Goal: Transaction & Acquisition: Obtain resource

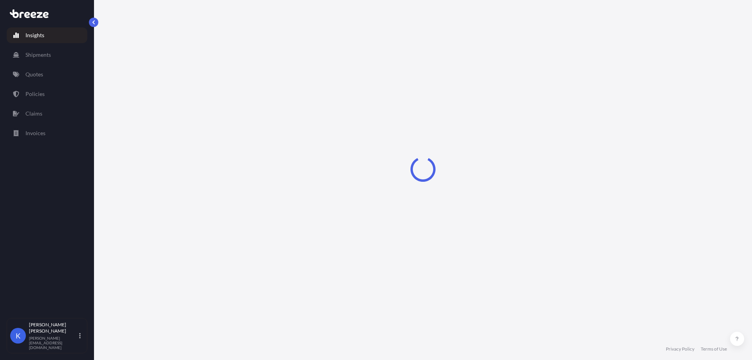
select select "2025"
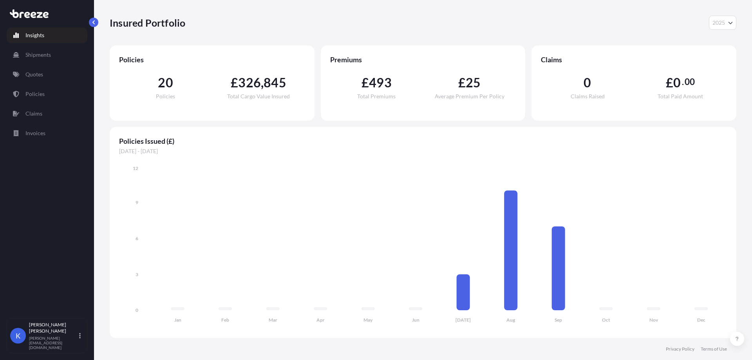
click at [613, 25] on div "Insured Portfolio 2025 2025 2024 2023 2022" at bounding box center [423, 23] width 627 height 14
click at [47, 72] on link "Quotes" at bounding box center [47, 75] width 81 height 16
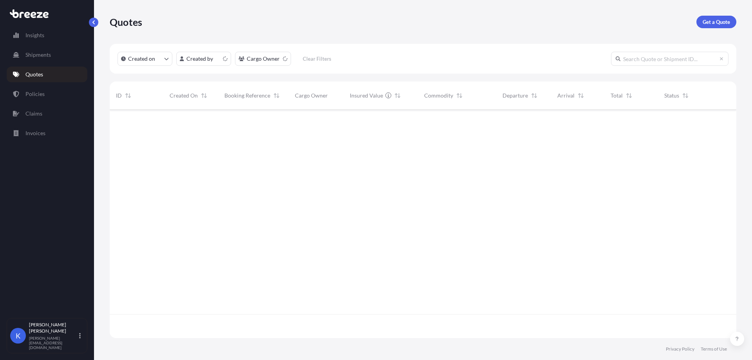
scroll to position [227, 621]
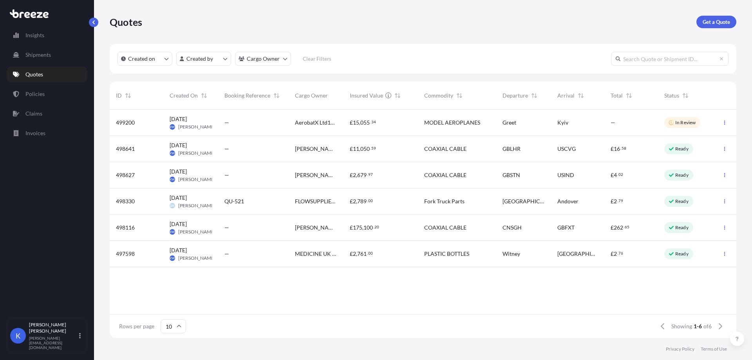
click at [725, 25] on p "Get a Quote" at bounding box center [716, 22] width 27 height 8
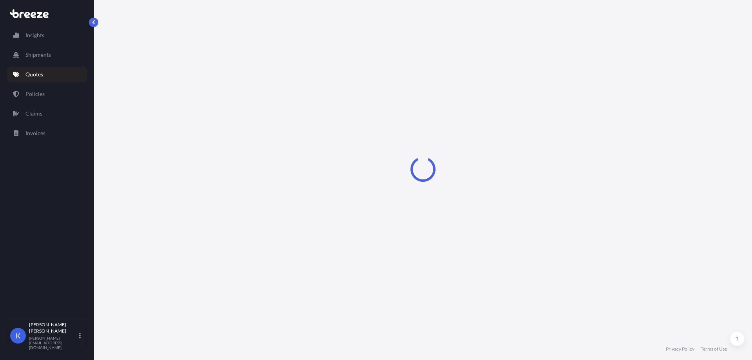
select select "Sea"
select select "1"
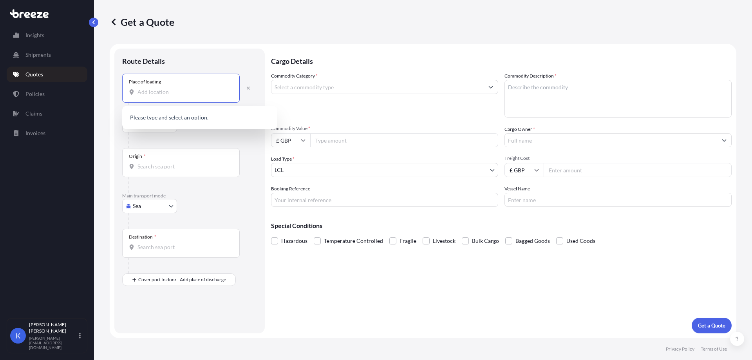
click at [153, 93] on input "Place of loading" at bounding box center [183, 92] width 92 height 8
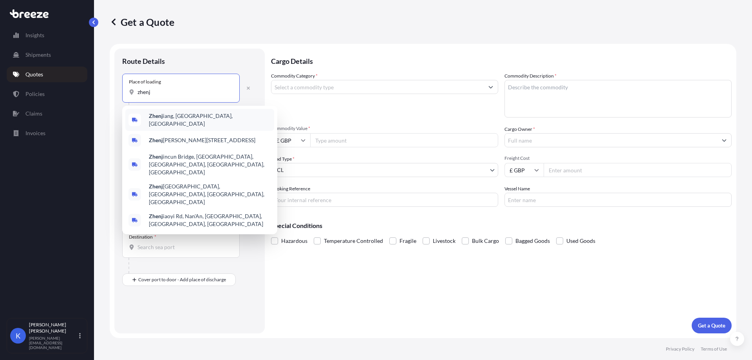
click at [179, 120] on span "[PERSON_NAME], [GEOGRAPHIC_DATA], [GEOGRAPHIC_DATA]" at bounding box center [210, 120] width 122 height 16
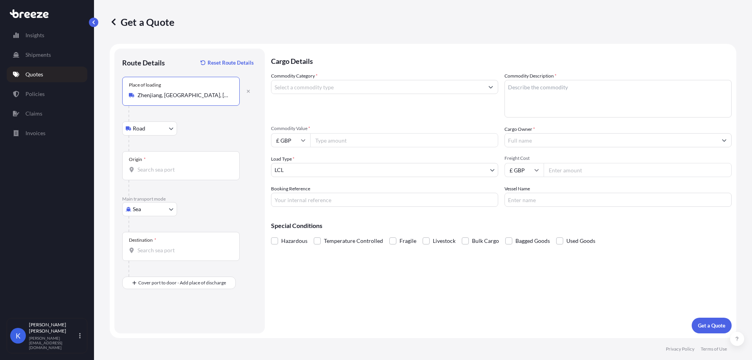
type input "Zhenjiang, [GEOGRAPHIC_DATA], [GEOGRAPHIC_DATA]"
click at [162, 168] on input "Origin *" at bounding box center [183, 170] width 92 height 8
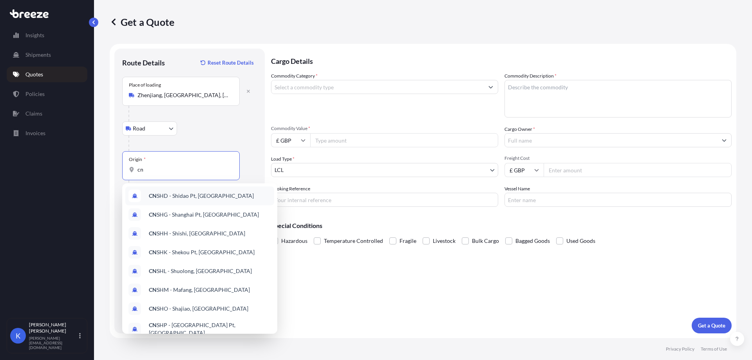
type input "c"
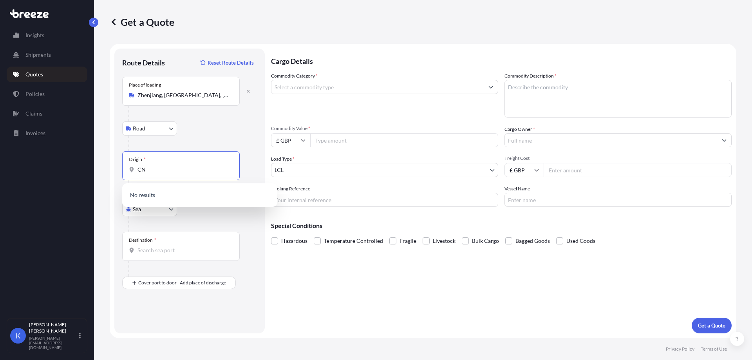
type input "C"
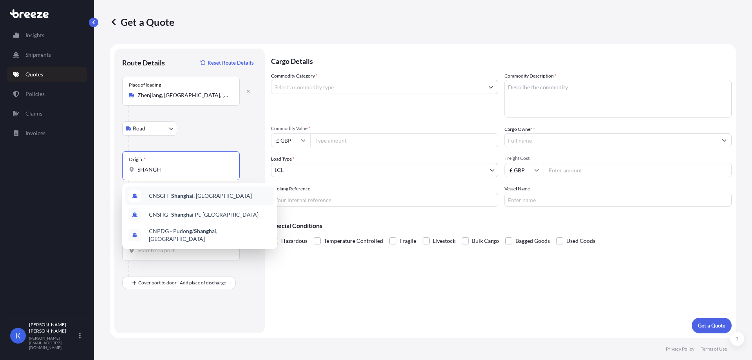
click at [233, 203] on div "CNSGH - Shangh ai, [GEOGRAPHIC_DATA]" at bounding box center [199, 195] width 149 height 19
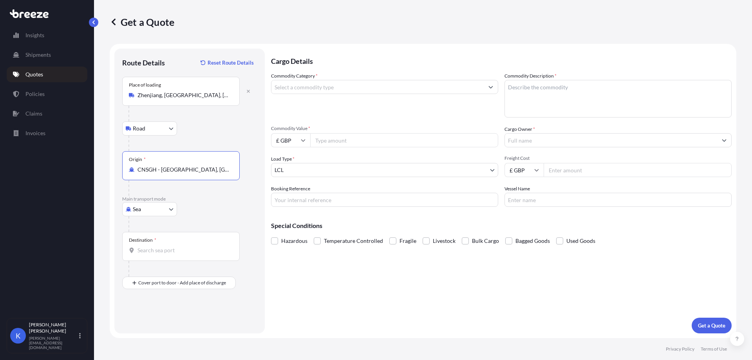
type input "CNSGH - [GEOGRAPHIC_DATA], [GEOGRAPHIC_DATA]"
click at [159, 246] on input "Destination *" at bounding box center [183, 250] width 92 height 8
click at [190, 277] on span "GBFXT - Felixstowe, [GEOGRAPHIC_DATA]" at bounding box center [201, 277] width 105 height 8
type input "GBFXT - Felixstowe, [GEOGRAPHIC_DATA]"
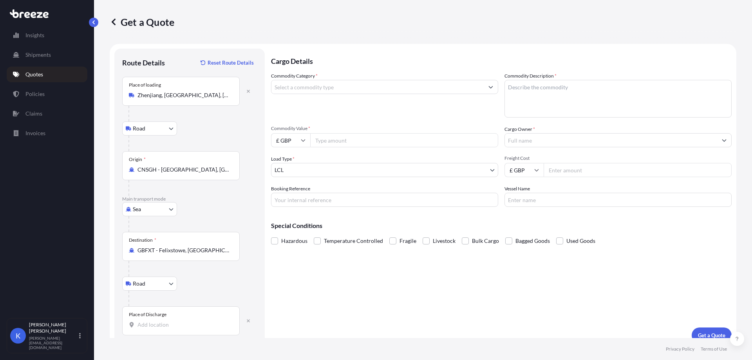
click at [157, 328] on input "Place of Discharge" at bounding box center [183, 325] width 92 height 8
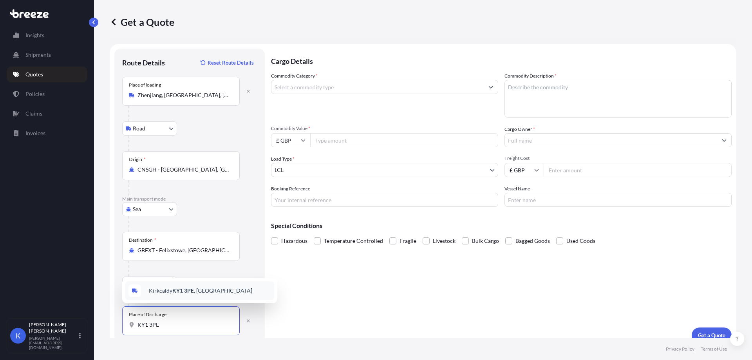
click at [222, 290] on div "Kirkcaldy KY1 3PE , [GEOGRAPHIC_DATA]" at bounding box center [199, 290] width 149 height 19
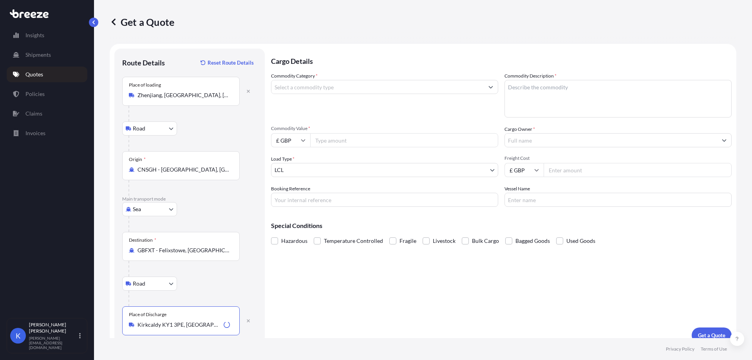
type input "Kirkcaldy KY1 3PE, [GEOGRAPHIC_DATA]"
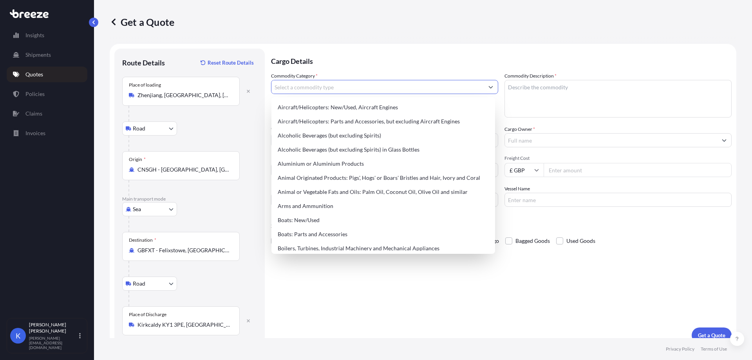
click at [347, 89] on input "Commodity Category *" at bounding box center [377, 87] width 212 height 14
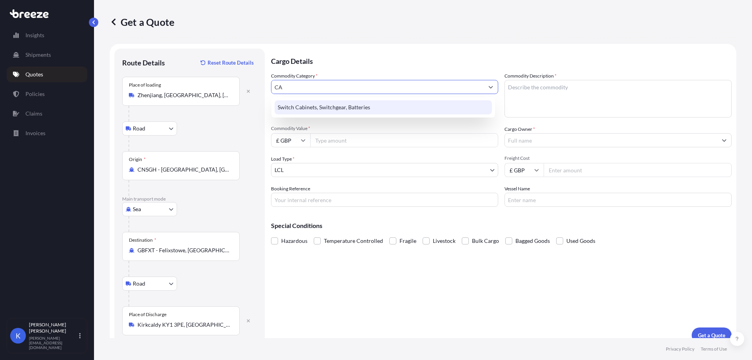
type input "C"
click at [346, 107] on div "Switch Cabinets, Switchgear, Batteries" at bounding box center [383, 107] width 217 height 14
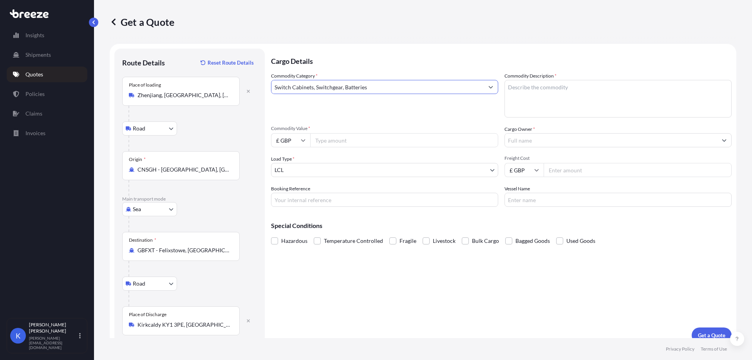
drag, startPoint x: 393, startPoint y: 89, endPoint x: 283, endPoint y: 84, distance: 110.2
click at [290, 85] on input "Switch Cabinets, Switchgear, Batteries" at bounding box center [377, 87] width 212 height 14
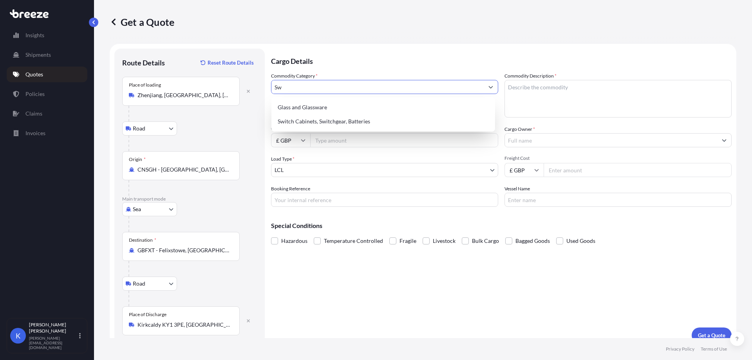
type input "S"
click at [335, 126] on div "Switch Cabinets, Switchgear, Batteries" at bounding box center [383, 121] width 217 height 14
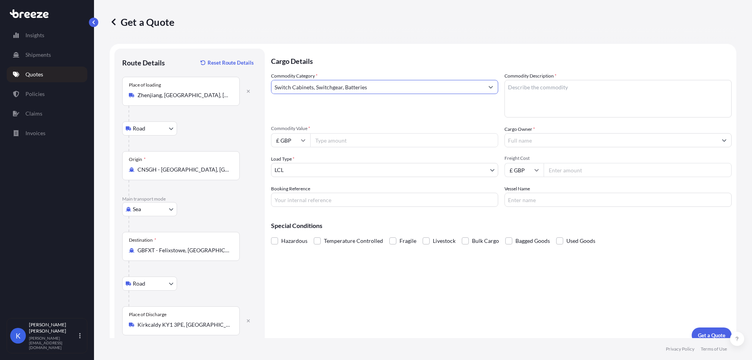
type input "Switch Cabinets, Switchgear, Batteries"
click at [347, 142] on input "Commodity Value *" at bounding box center [404, 140] width 188 height 14
paste input "21302.81"
type input "21302.81"
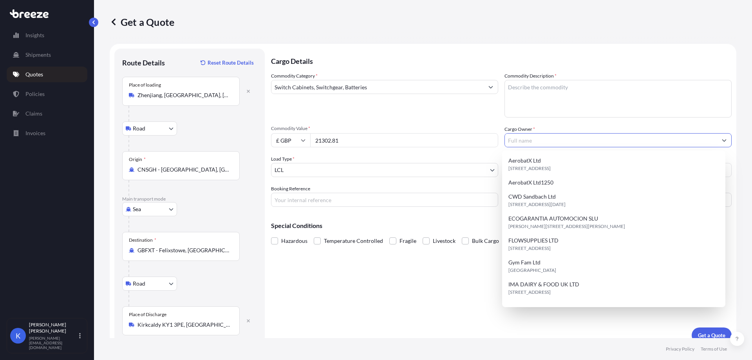
click at [548, 139] on input "Cargo Owner *" at bounding box center [611, 140] width 212 height 14
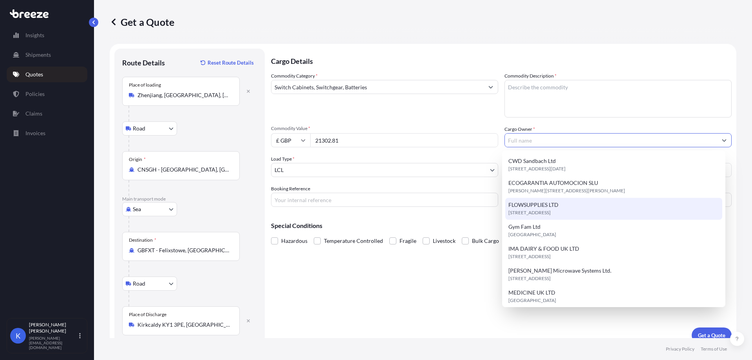
scroll to position [78, 0]
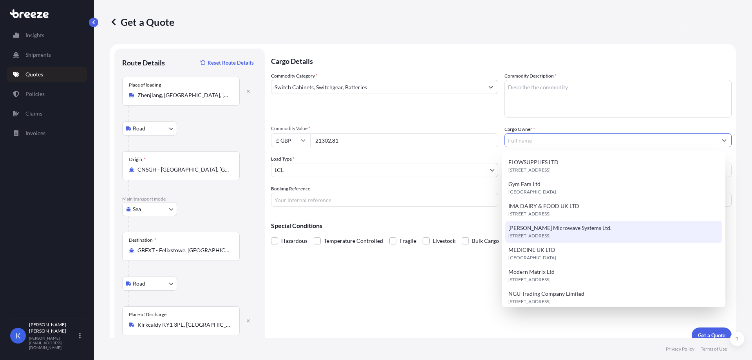
click at [551, 237] on span "[STREET_ADDRESS]" at bounding box center [529, 236] width 42 height 8
type input "[PERSON_NAME] Microwave Systems Ltd."
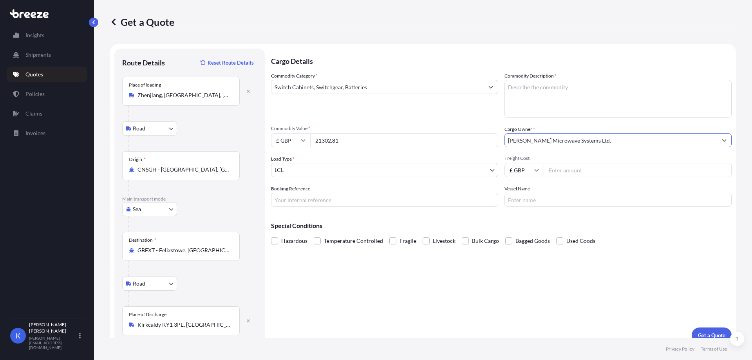
click at [543, 100] on textarea "Commodity Description *" at bounding box center [617, 99] width 227 height 38
click at [528, 101] on textarea "Commodity Description *" at bounding box center [617, 99] width 227 height 38
paste textarea "COAXIAL CABLE"
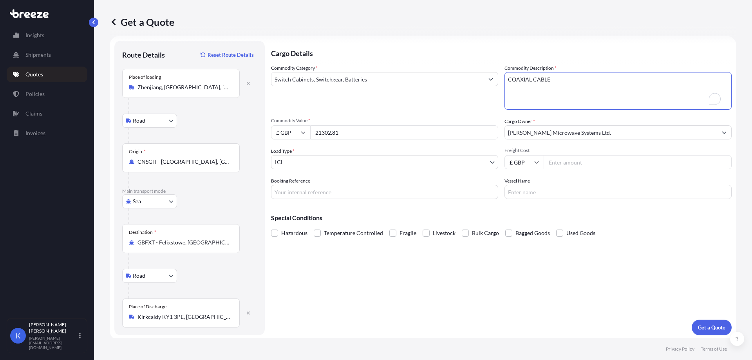
scroll to position [10, 0]
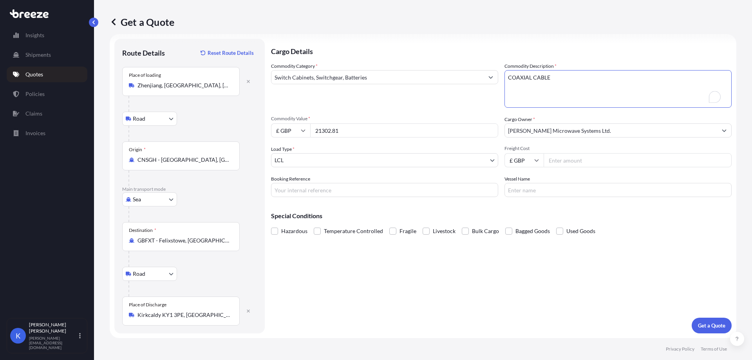
type textarea "COAXIAL CABLE"
click at [701, 322] on p "Get a Quote" at bounding box center [711, 326] width 27 height 8
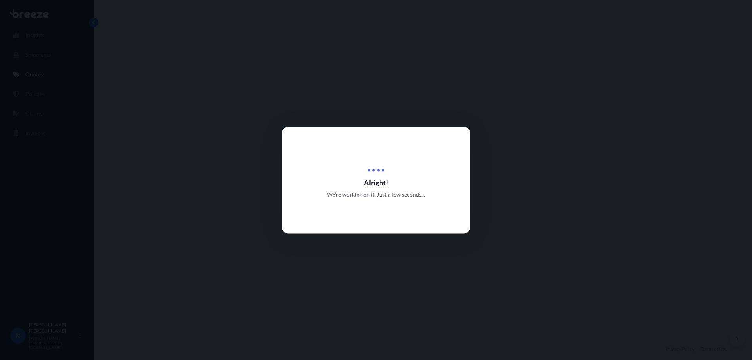
select select "Road"
select select "Sea"
select select "Road"
select select "1"
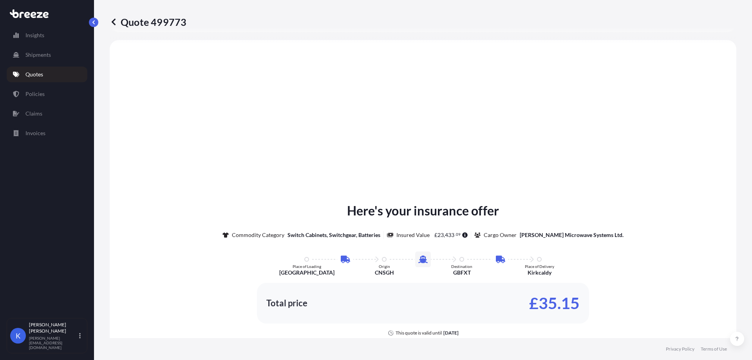
scroll to position [313, 0]
drag, startPoint x: 577, startPoint y: 302, endPoint x: 527, endPoint y: 302, distance: 50.1
click at [527, 302] on div "Total price £35.15" at bounding box center [423, 302] width 332 height 41
